Goal: Task Accomplishment & Management: Use online tool/utility

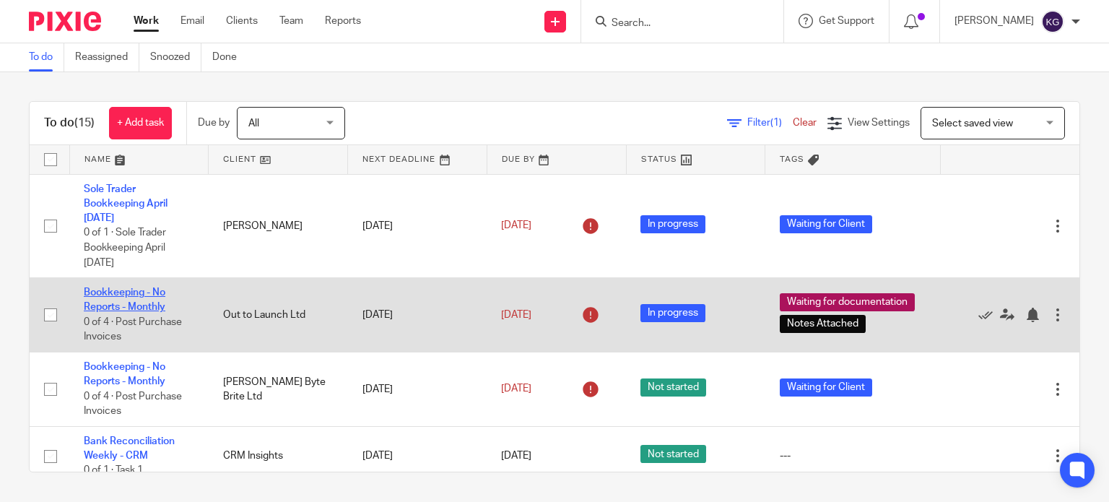
click at [141, 297] on link "Bookkeeping - No Reports - Monthly" at bounding box center [125, 299] width 82 height 25
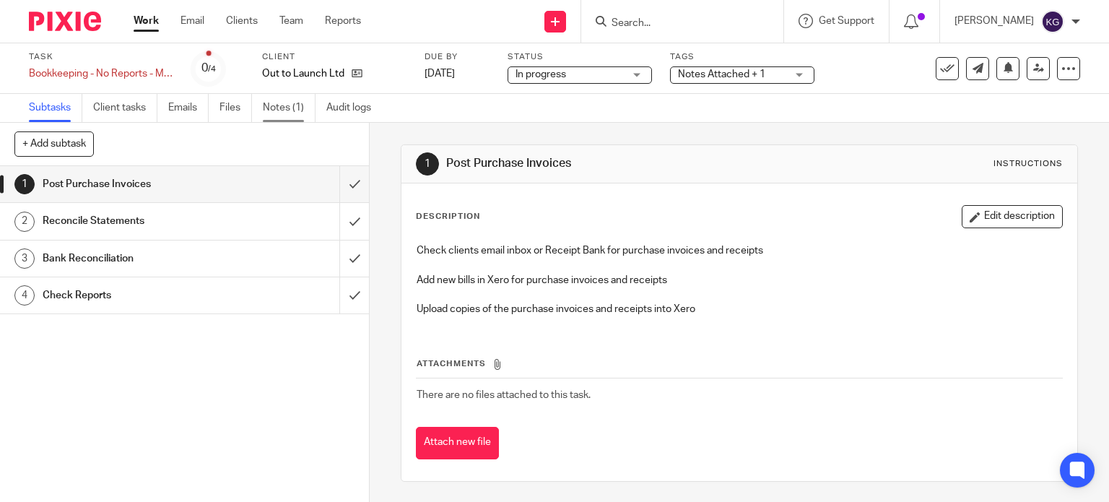
click at [279, 110] on link "Notes (1)" at bounding box center [289, 108] width 53 height 28
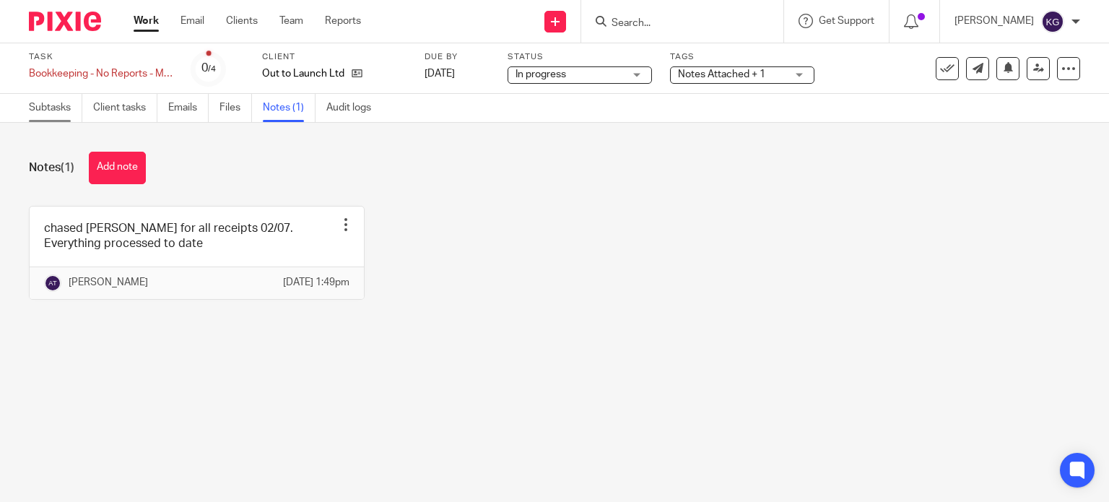
click at [64, 108] on link "Subtasks" at bounding box center [55, 108] width 53 height 28
